Goal: Information Seeking & Learning: Learn about a topic

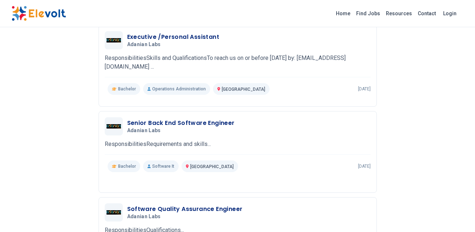
scroll to position [185, 0]
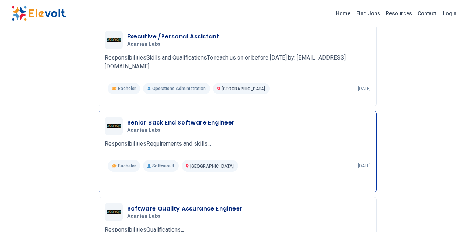
click at [188, 118] on h3 "Senior Back End Software Engineer" at bounding box center [181, 122] width 108 height 9
click at [141, 127] on span "Adanian Labs" at bounding box center [144, 130] width 34 height 7
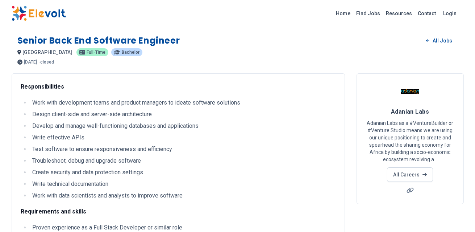
click at [180, 82] on div "Responsibilities Work with development teams and product managers to ideate sof…" at bounding box center [178, 230] width 315 height 297
drag, startPoint x: 394, startPoint y: 103, endPoint x: 432, endPoint y: 100, distance: 38.2
click at [432, 106] on h4 "Adanian Labs" at bounding box center [410, 111] width 89 height 10
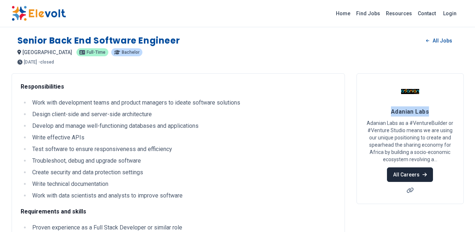
click at [407, 167] on link "All Careers" at bounding box center [410, 174] width 46 height 14
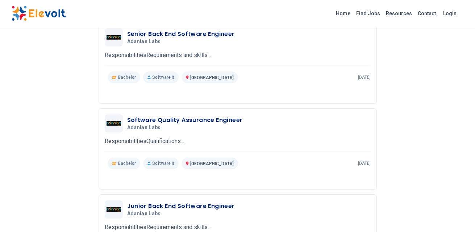
scroll to position [275, 0]
